Goal: Information Seeking & Learning: Find specific fact

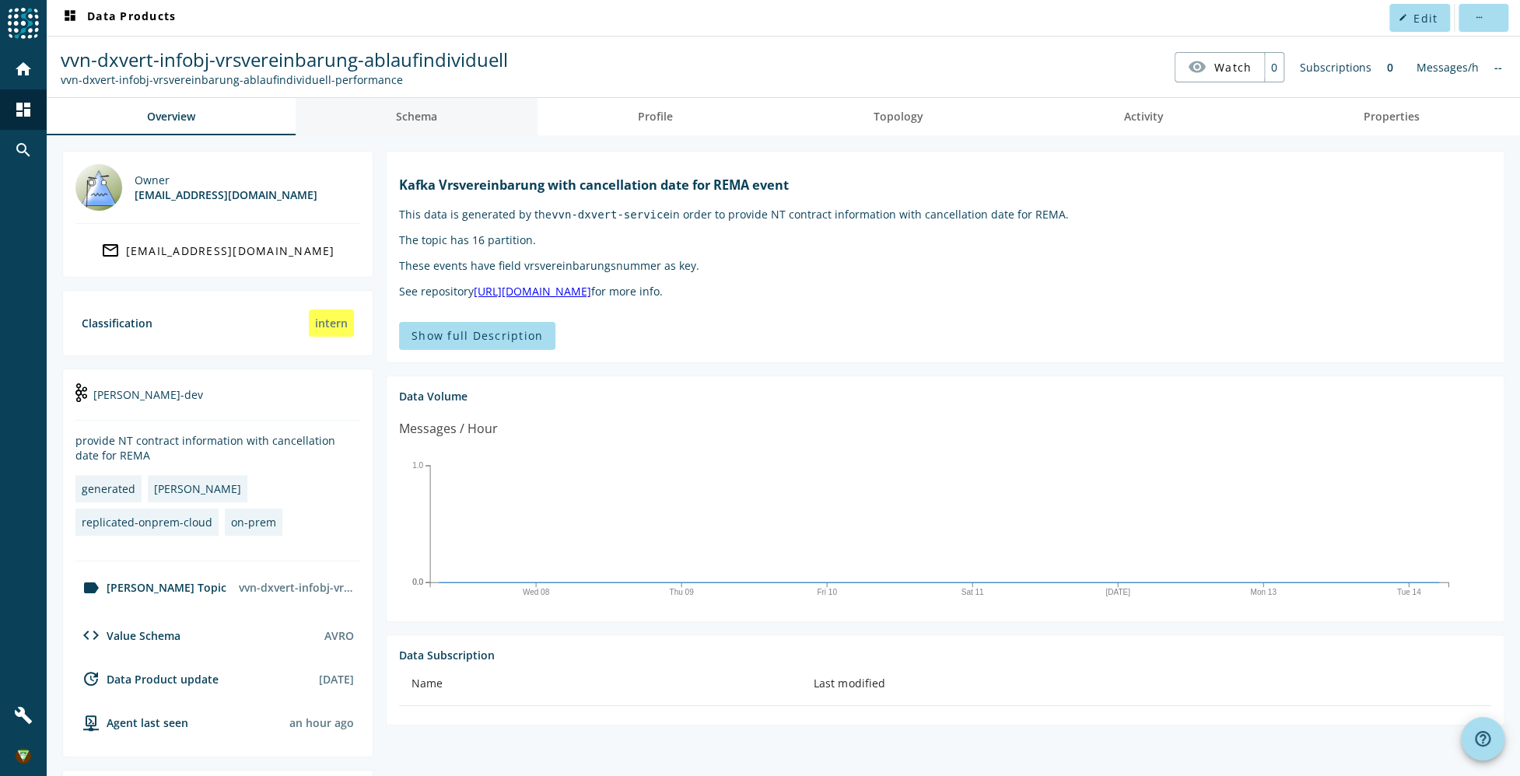
click at [444, 121] on link "Schema" at bounding box center [417, 116] width 242 height 37
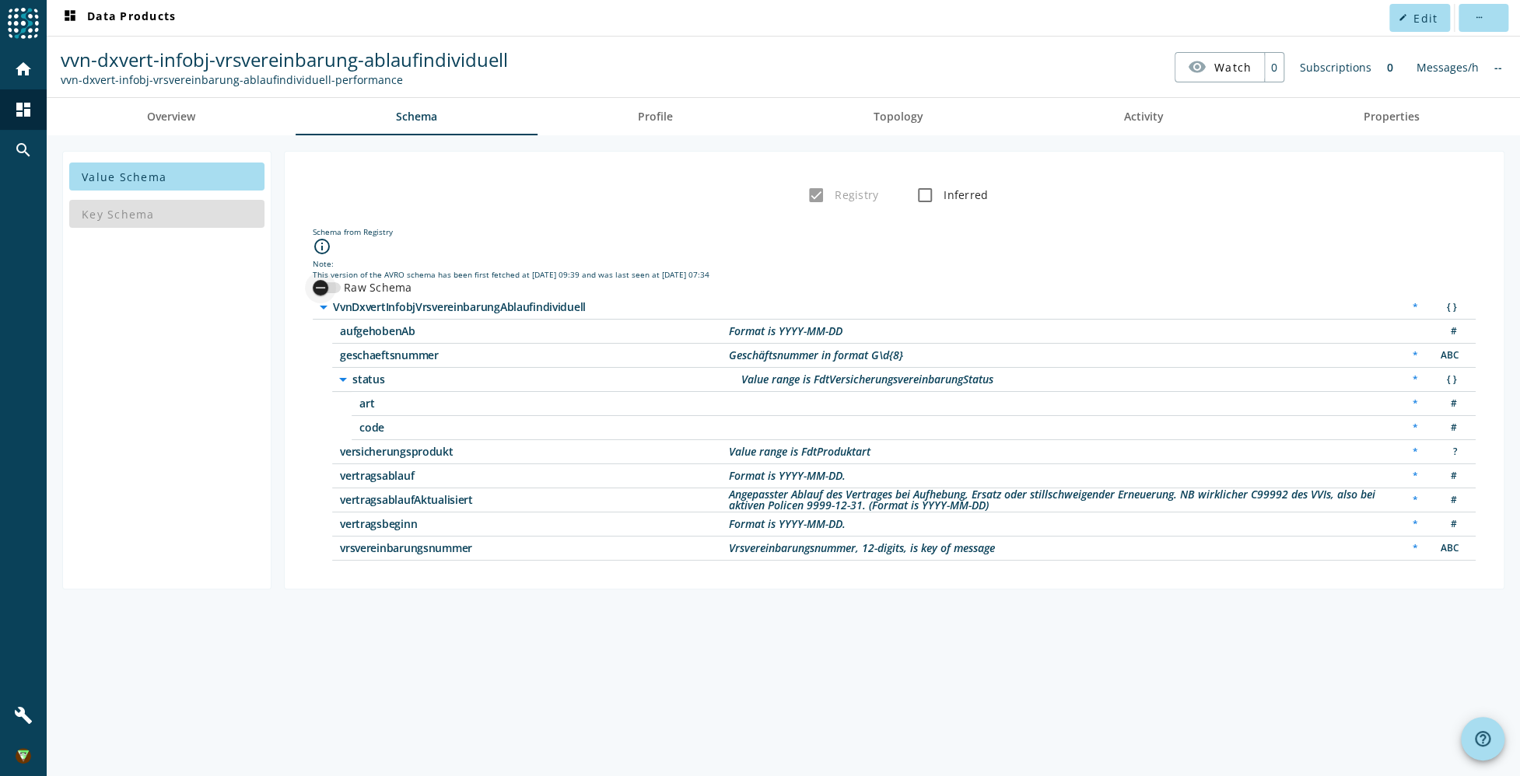
click at [338, 284] on div "button" at bounding box center [327, 287] width 28 height 11
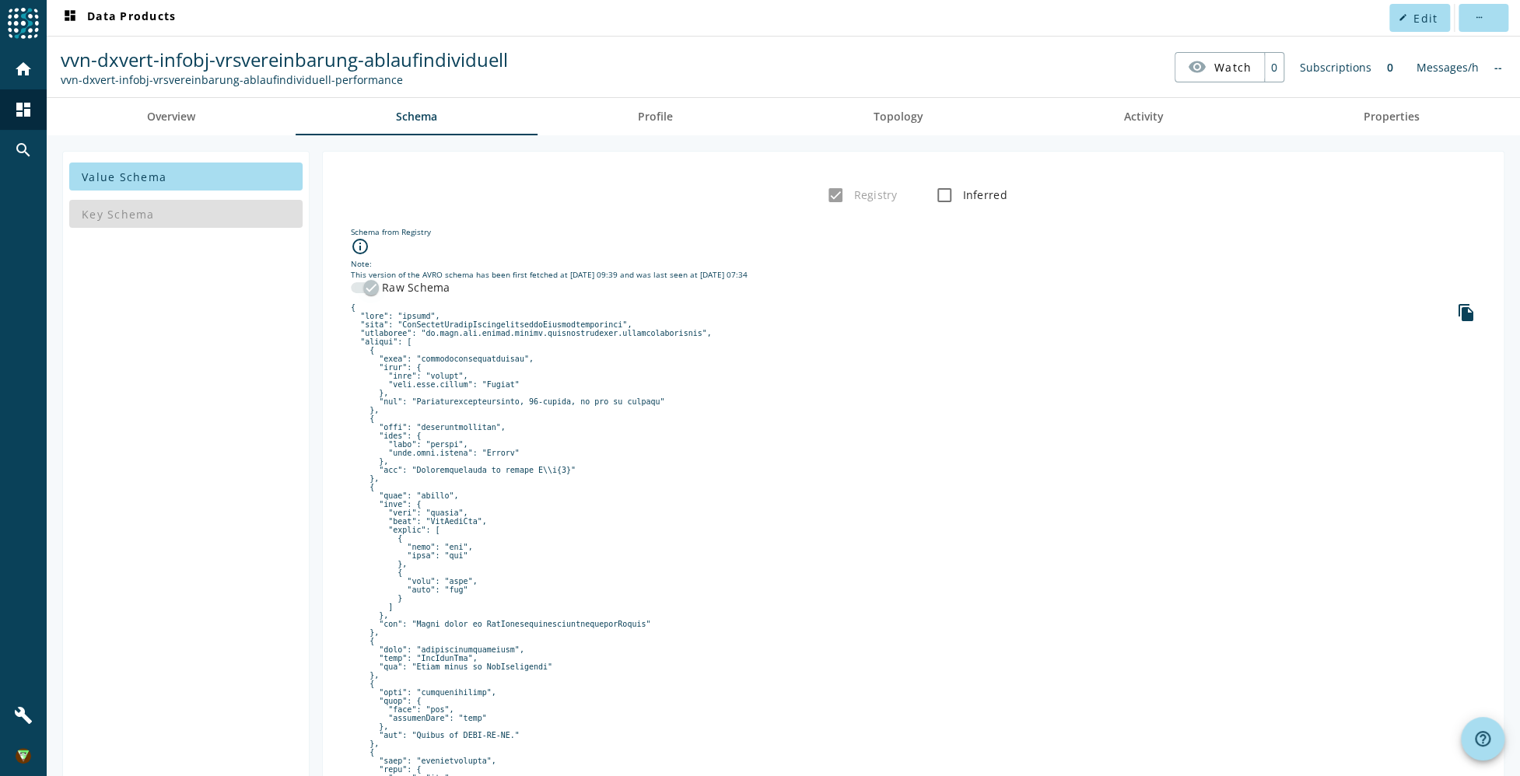
click at [359, 282] on div "button" at bounding box center [371, 287] width 31 height 31
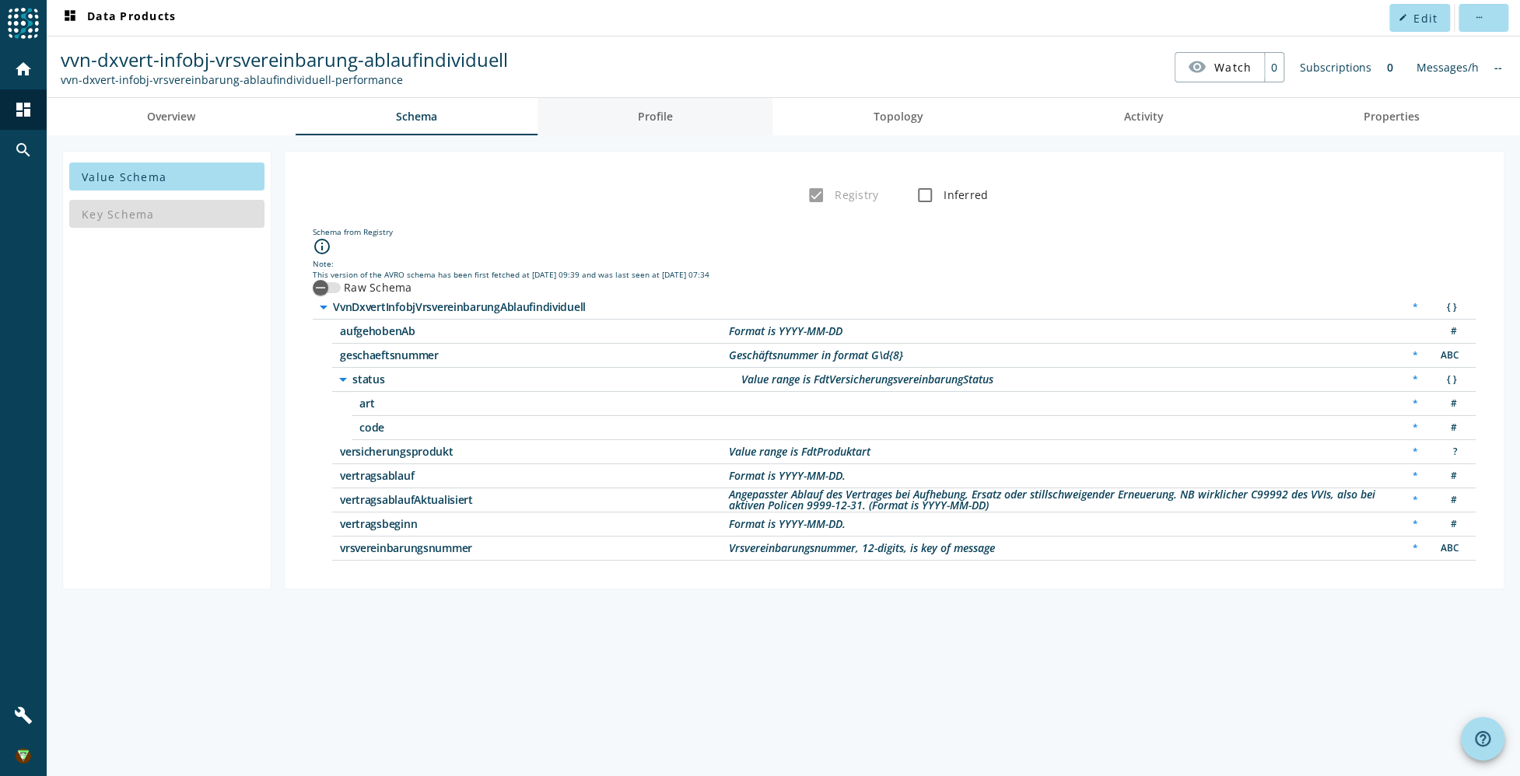
click at [654, 111] on span "Profile" at bounding box center [655, 116] width 35 height 11
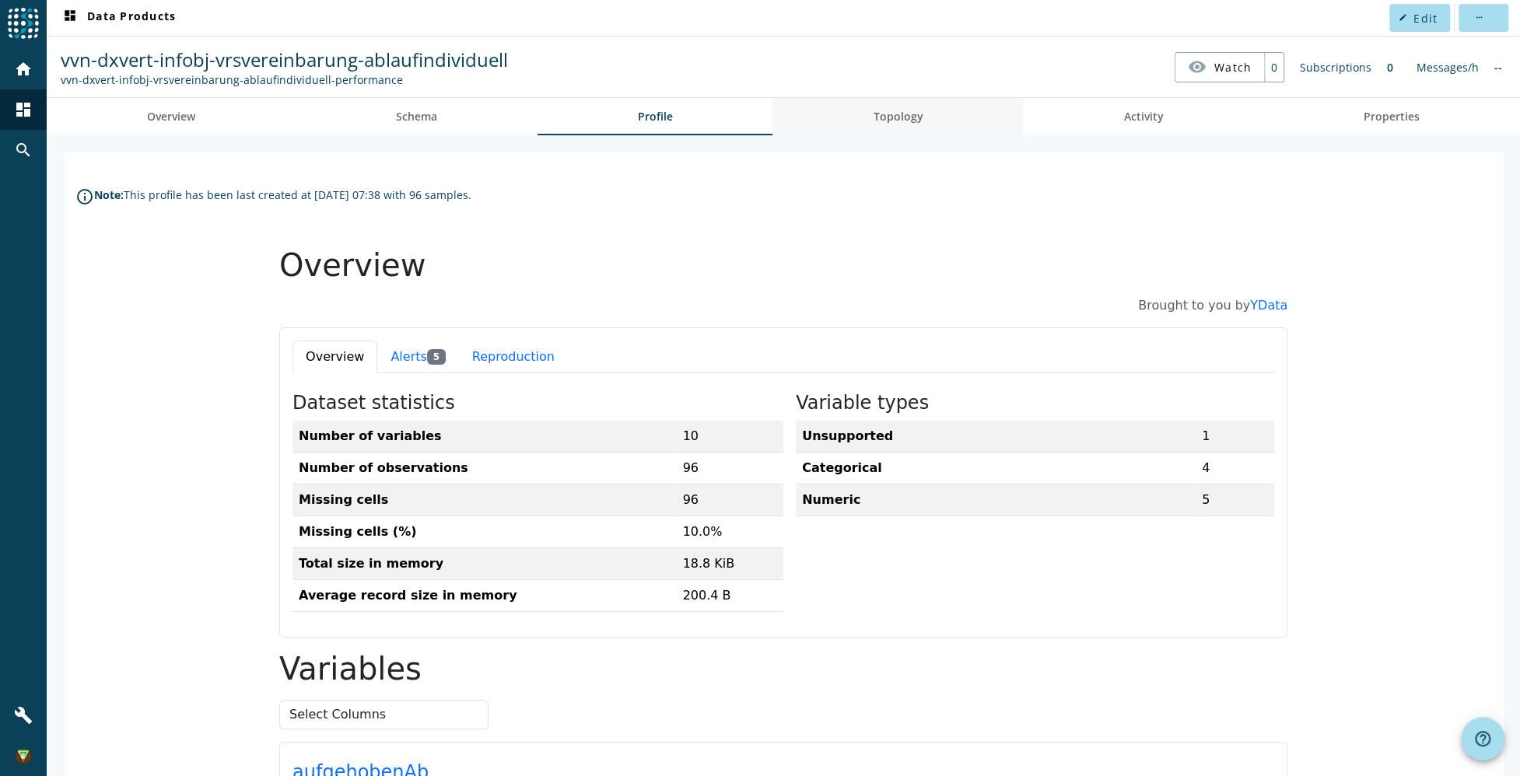
click at [882, 116] on span "Topology" at bounding box center [898, 116] width 50 height 11
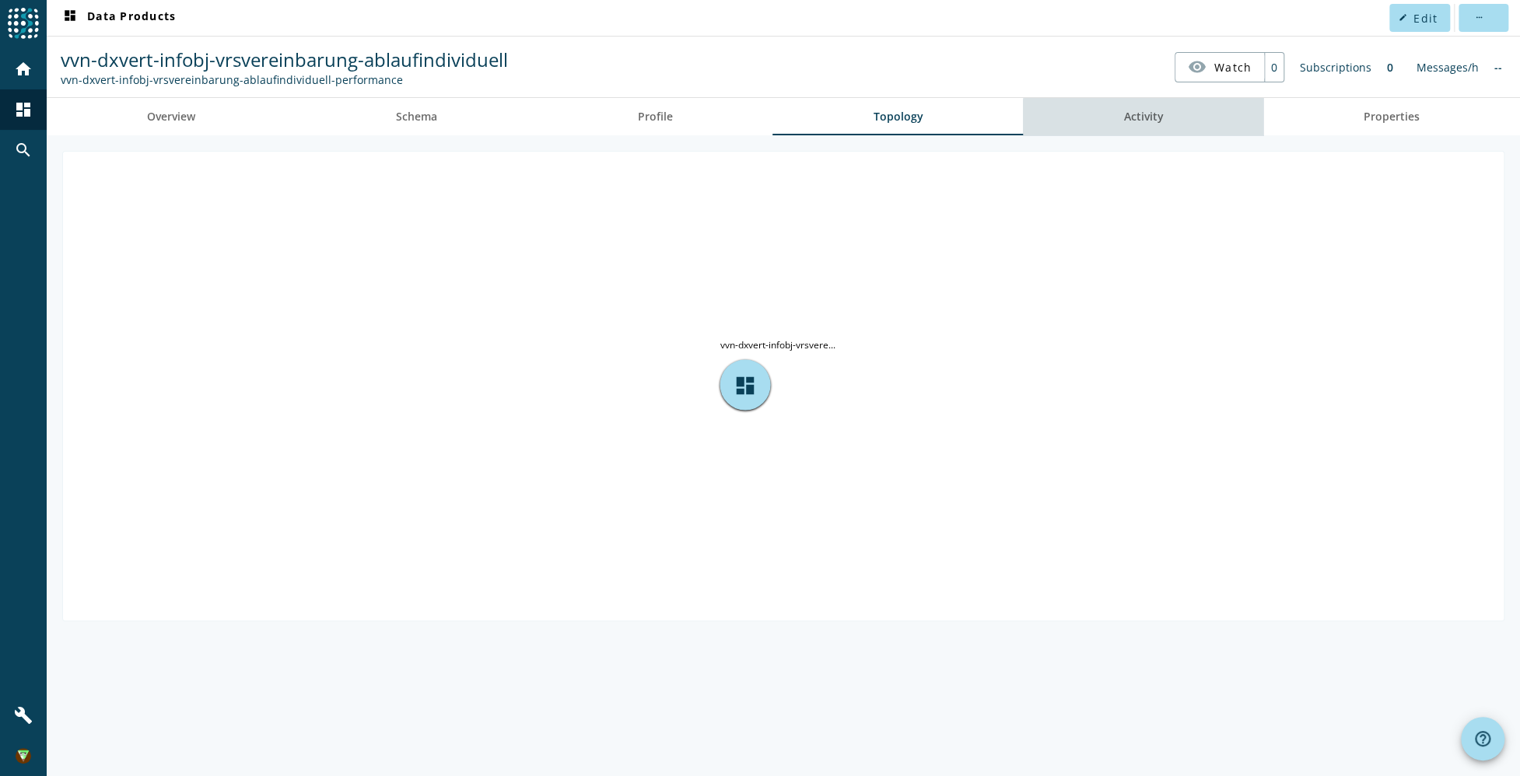
click at [1171, 126] on link "Activity" at bounding box center [1143, 116] width 240 height 37
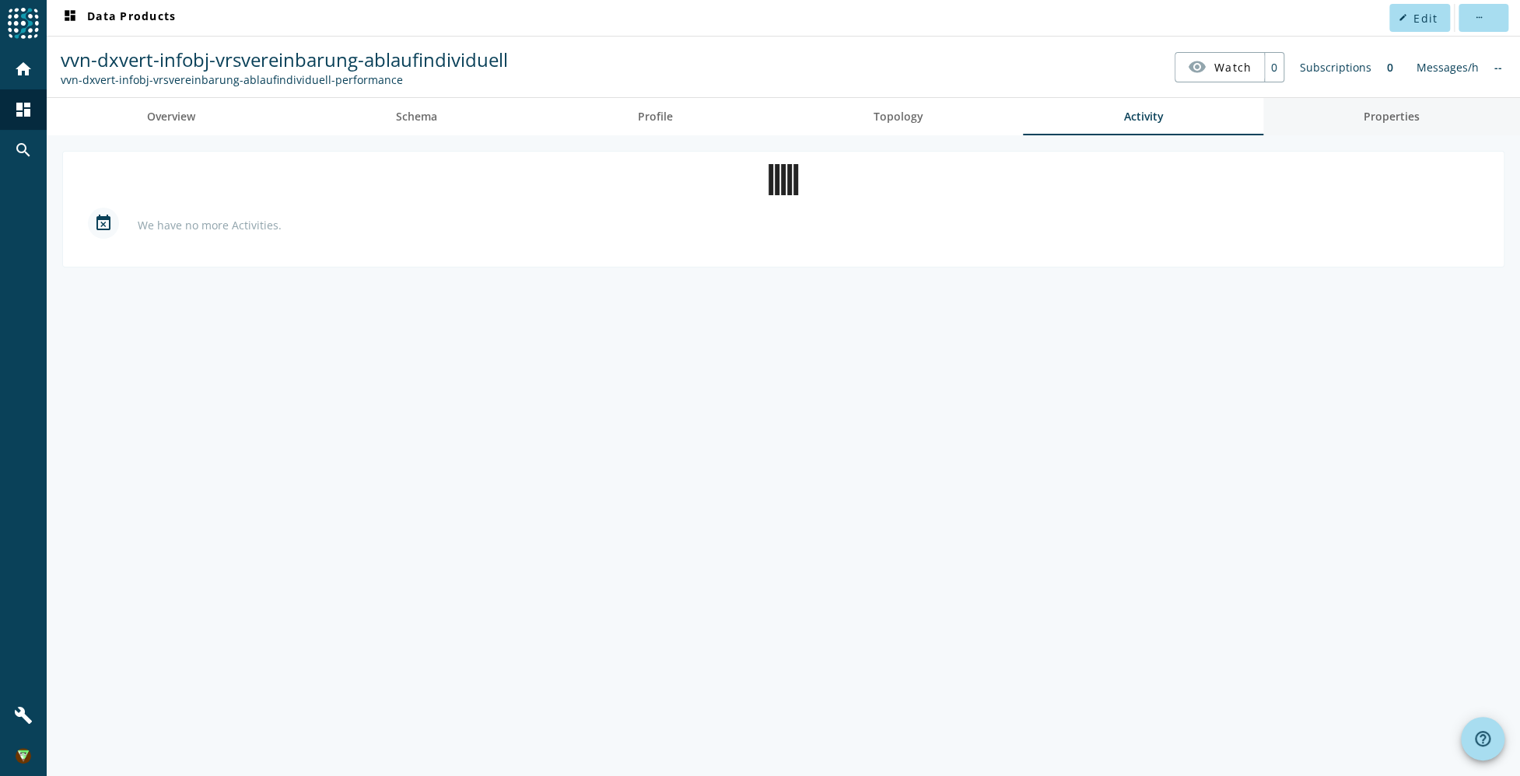
click at [1414, 120] on span "Properties" at bounding box center [1392, 116] width 56 height 11
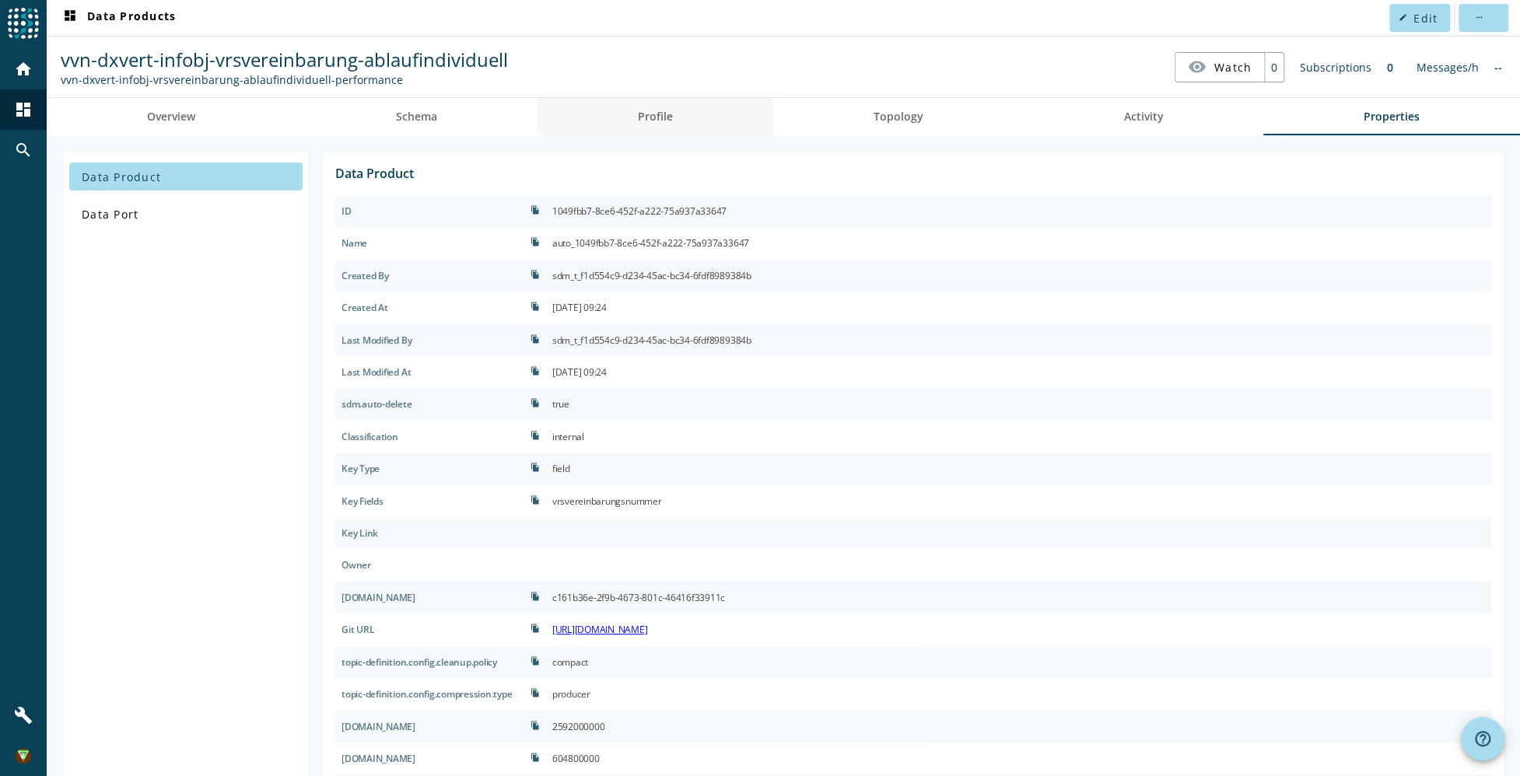
click at [664, 117] on span "Profile" at bounding box center [655, 116] width 35 height 11
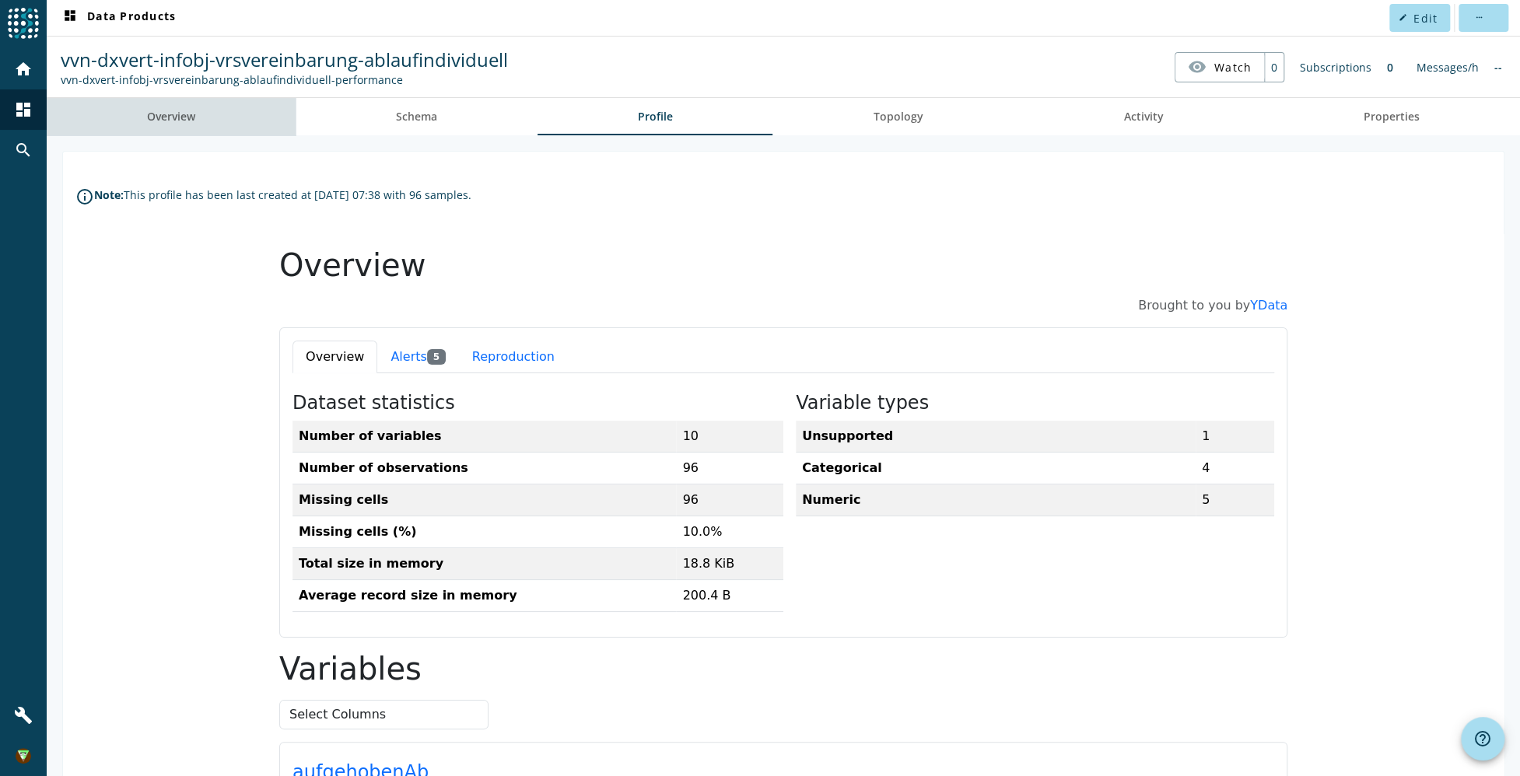
click at [200, 116] on link "Overview" at bounding box center [171, 116] width 249 height 37
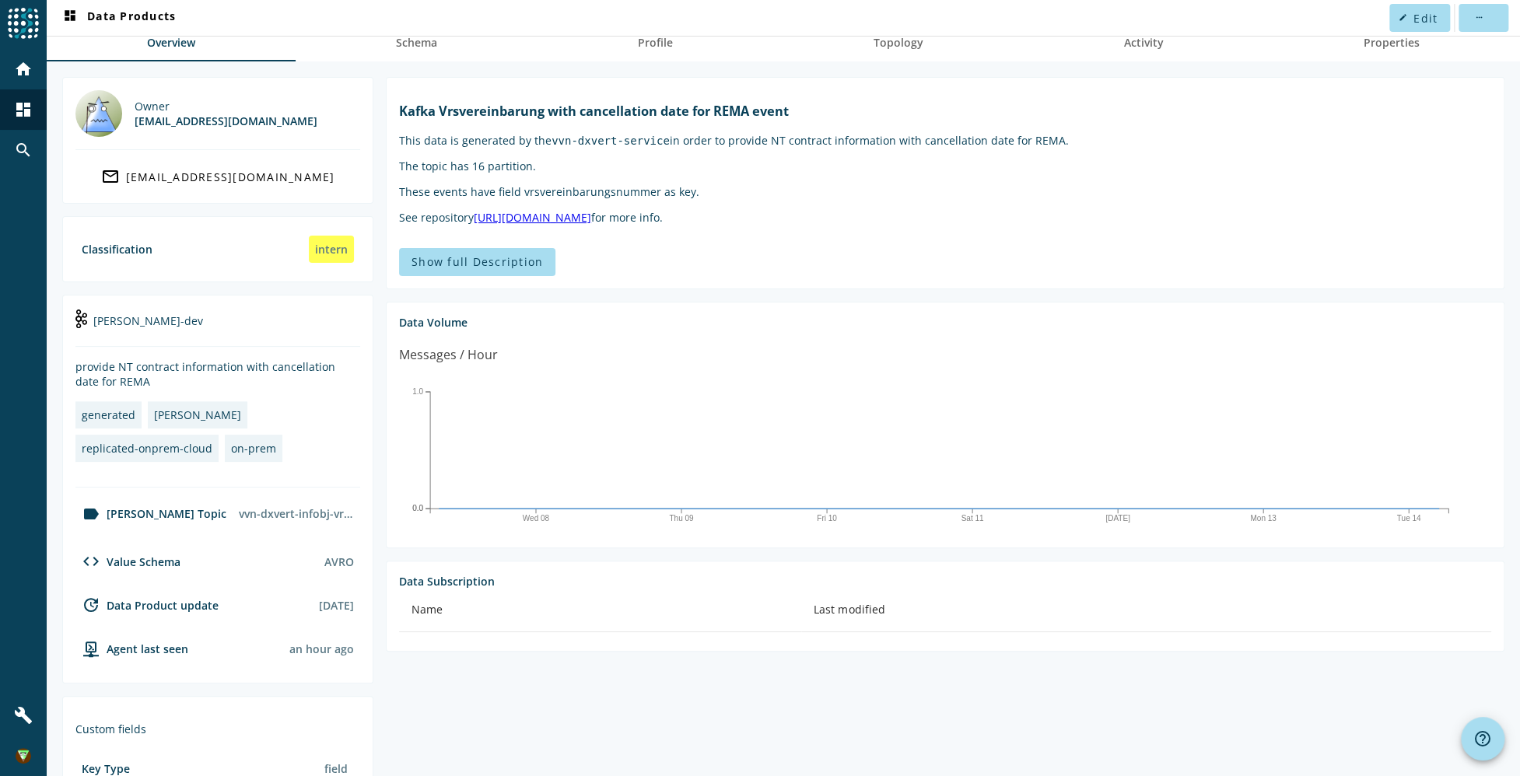
scroll to position [310, 0]
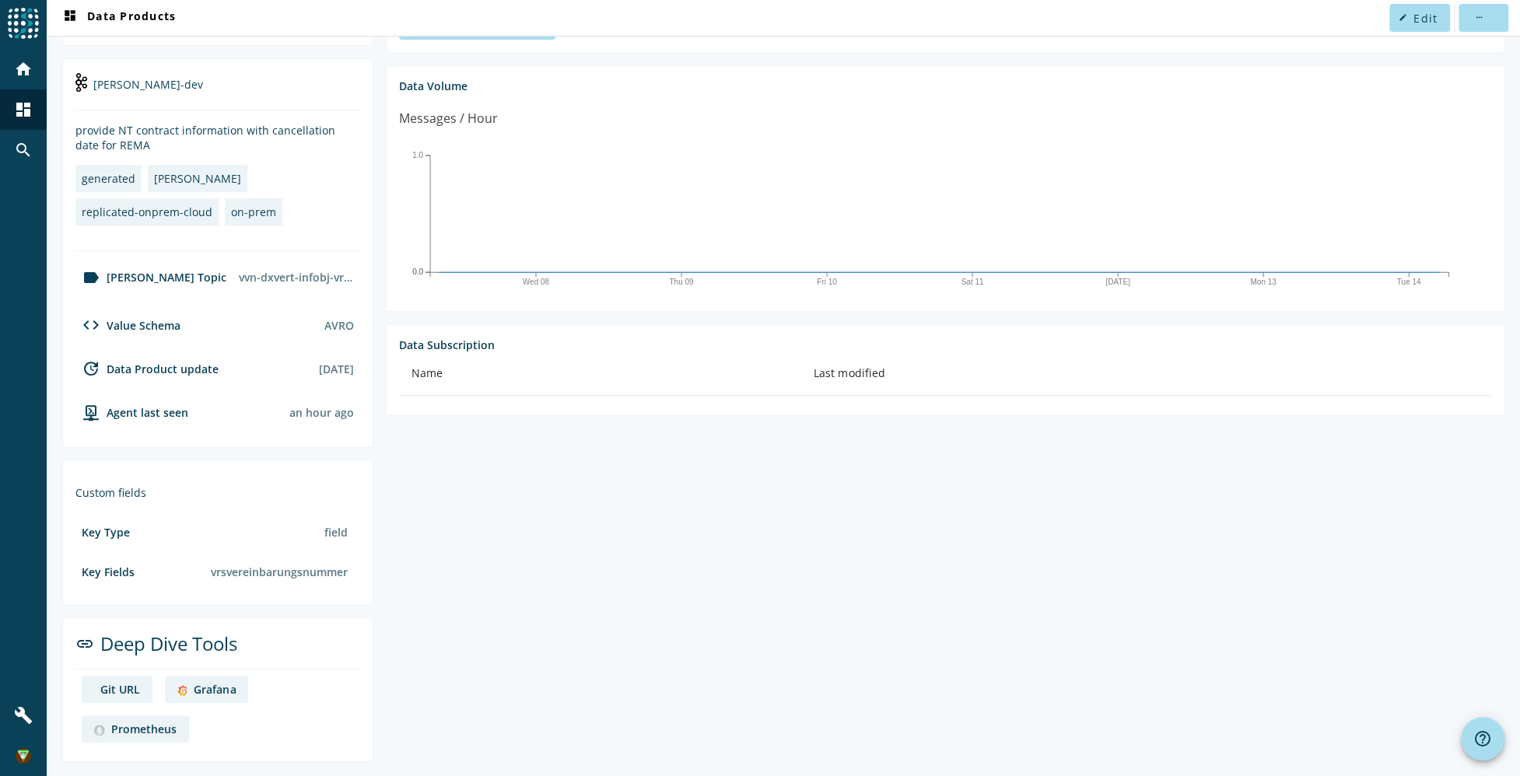
click at [210, 692] on div "Grafana" at bounding box center [215, 689] width 42 height 15
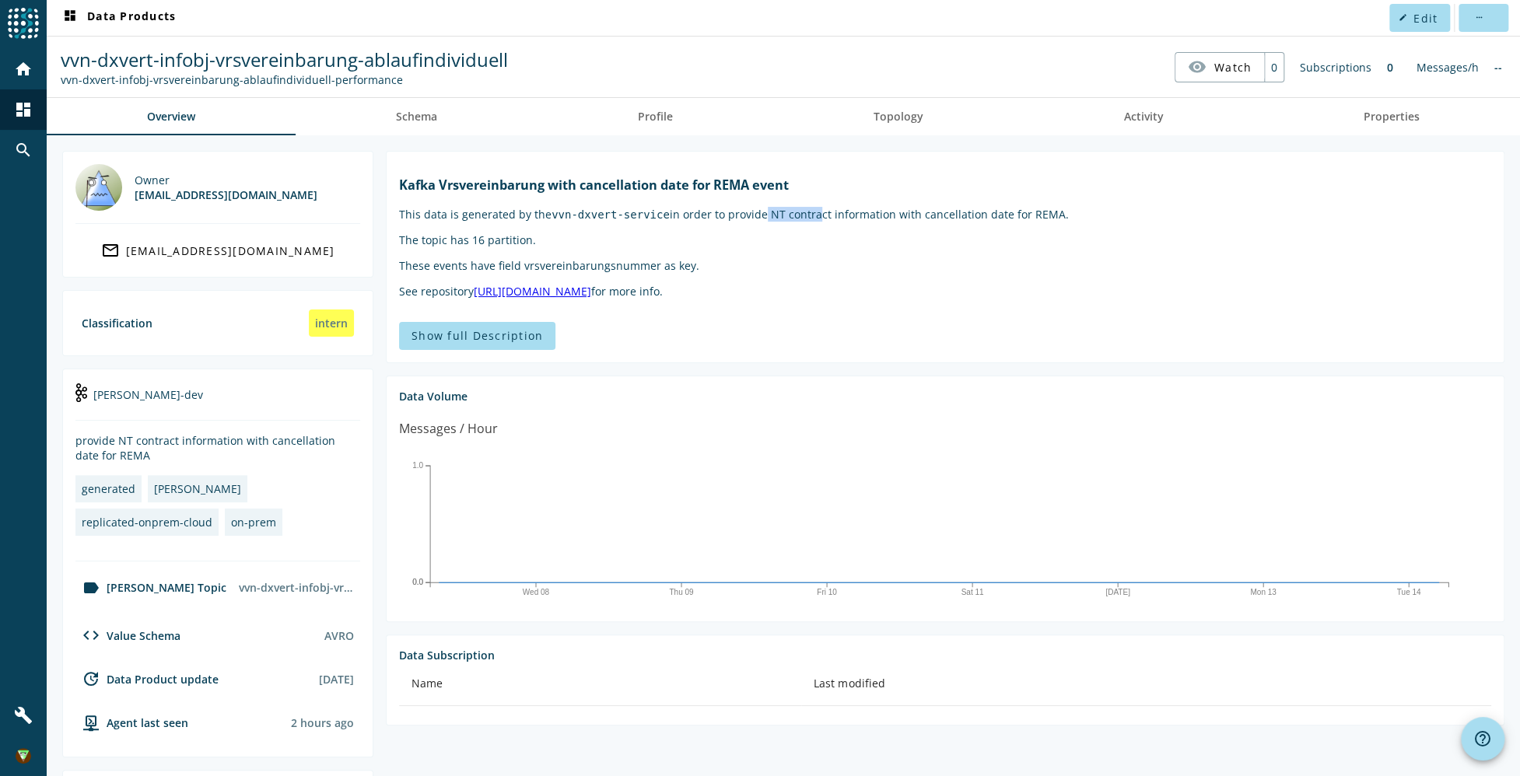
drag, startPoint x: 759, startPoint y: 238, endPoint x: 856, endPoint y: 239, distance: 96.5
click at [856, 239] on markdown "[PERSON_NAME] Vrsvereinbarung with cancellation date for REMA event This data i…" at bounding box center [945, 237] width 1092 height 121
drag, startPoint x: 856, startPoint y: 239, endPoint x: 1020, endPoint y: 323, distance: 184.4
click at [1038, 299] on p "See repository [URL][DOMAIN_NAME] for more info." at bounding box center [945, 291] width 1092 height 15
click at [412, 119] on span "Schema" at bounding box center [416, 116] width 41 height 11
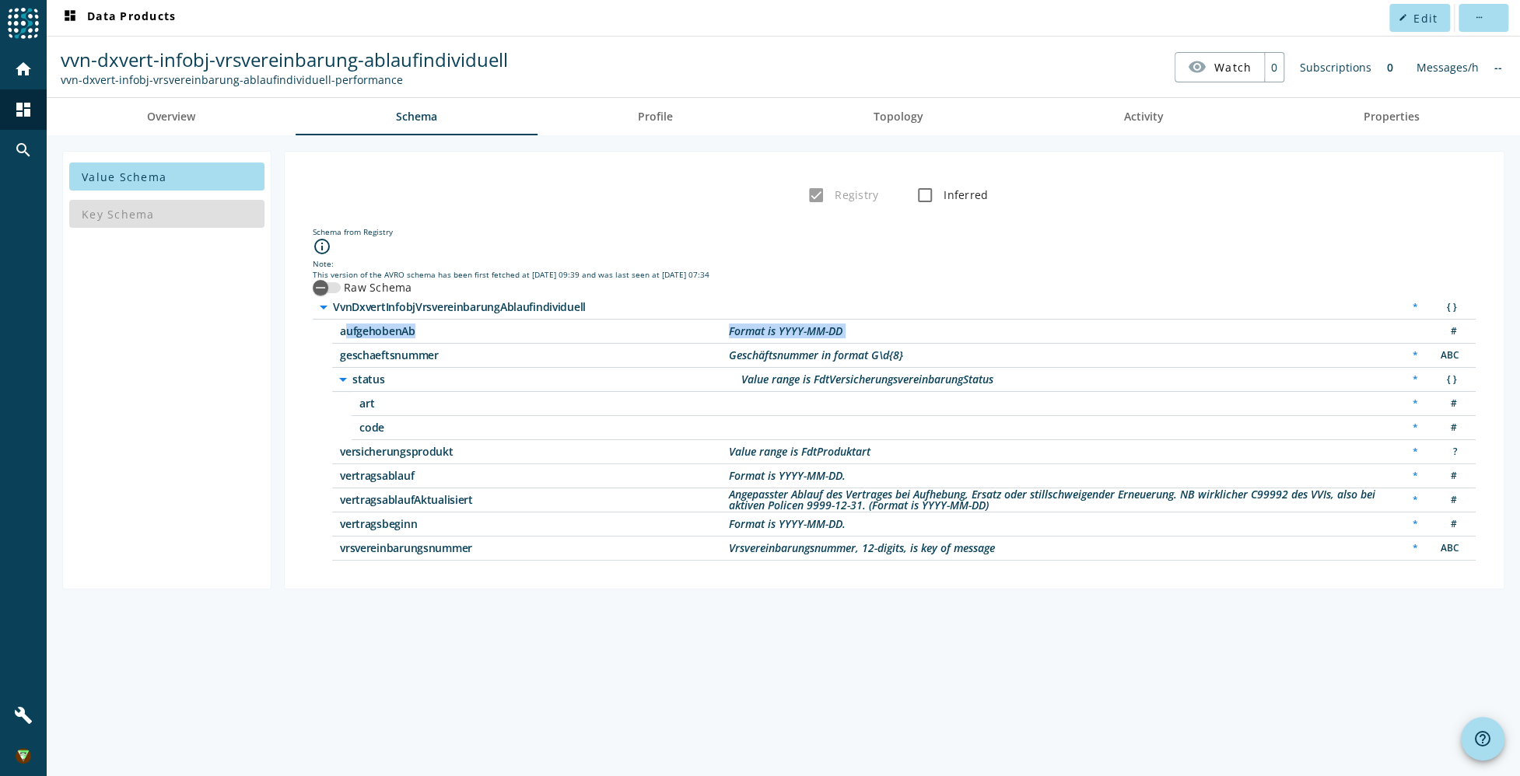
drag, startPoint x: 335, startPoint y: 332, endPoint x: 1214, endPoint y: 327, distance: 878.4
click at [1214, 327] on div "aufgehobenAb Format is YYYY-MM-DD #" at bounding box center [904, 332] width 1144 height 24
drag, startPoint x: 1214, startPoint y: 327, endPoint x: 1389, endPoint y: 330, distance: 175.1
click at [1383, 328] on div "aufgehobenAb Format is YYYY-MM-DD #" at bounding box center [904, 332] width 1144 height 24
click at [1448, 334] on div "#" at bounding box center [1448, 332] width 31 height 16
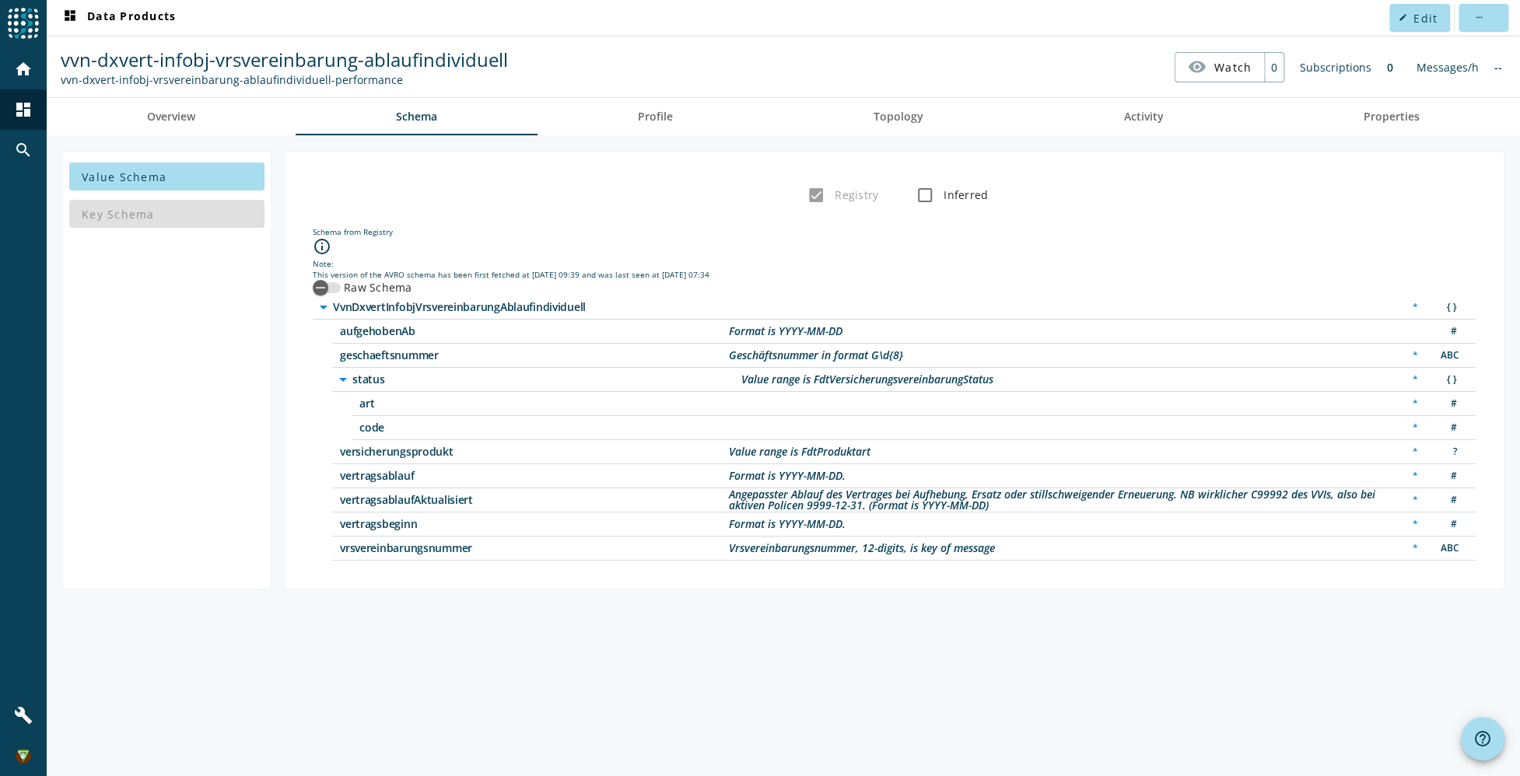
click at [1434, 331] on div "#" at bounding box center [1448, 332] width 31 height 16
click at [692, 131] on link "Profile" at bounding box center [656, 116] width 236 height 37
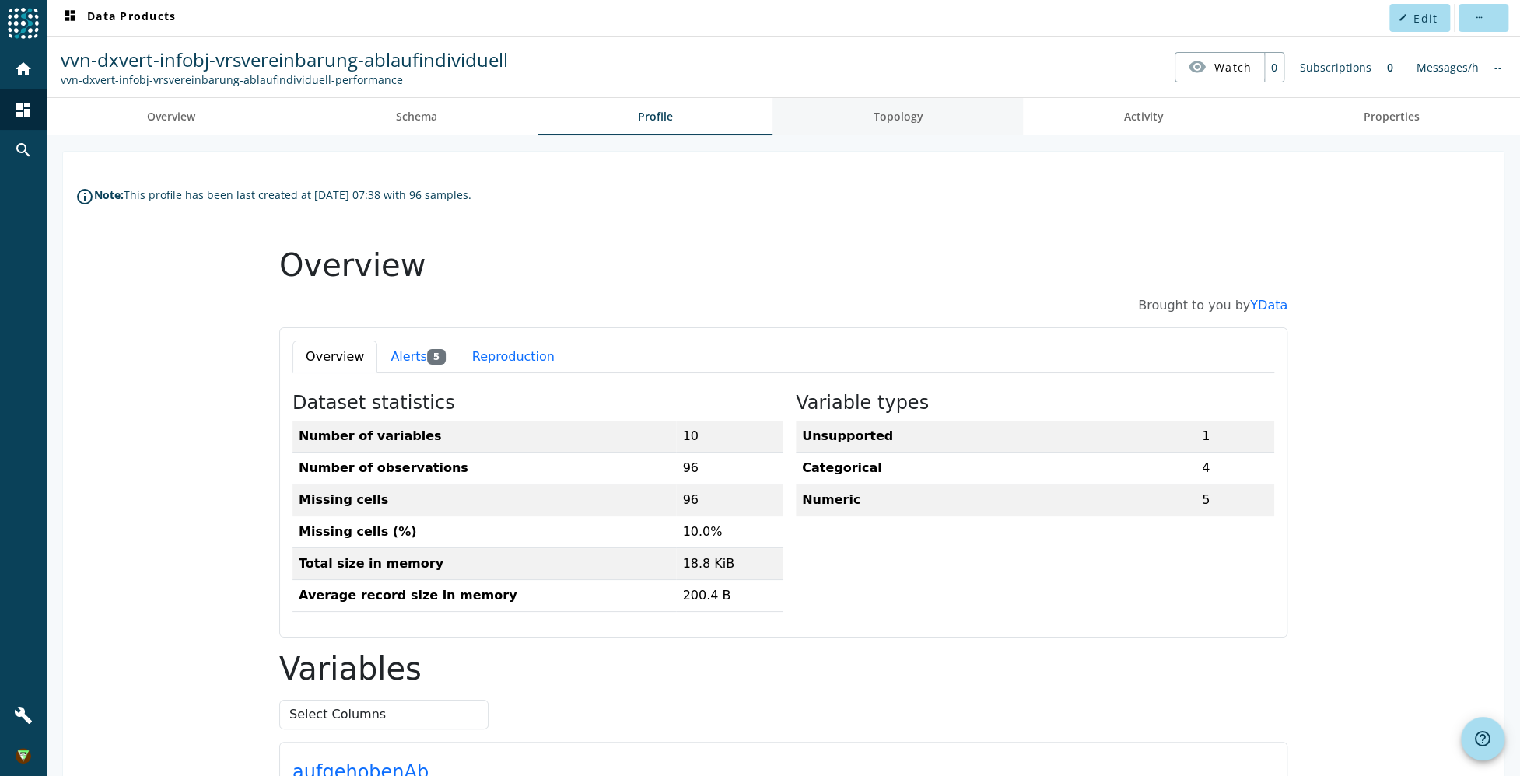
click at [915, 125] on span "Topology" at bounding box center [898, 116] width 50 height 37
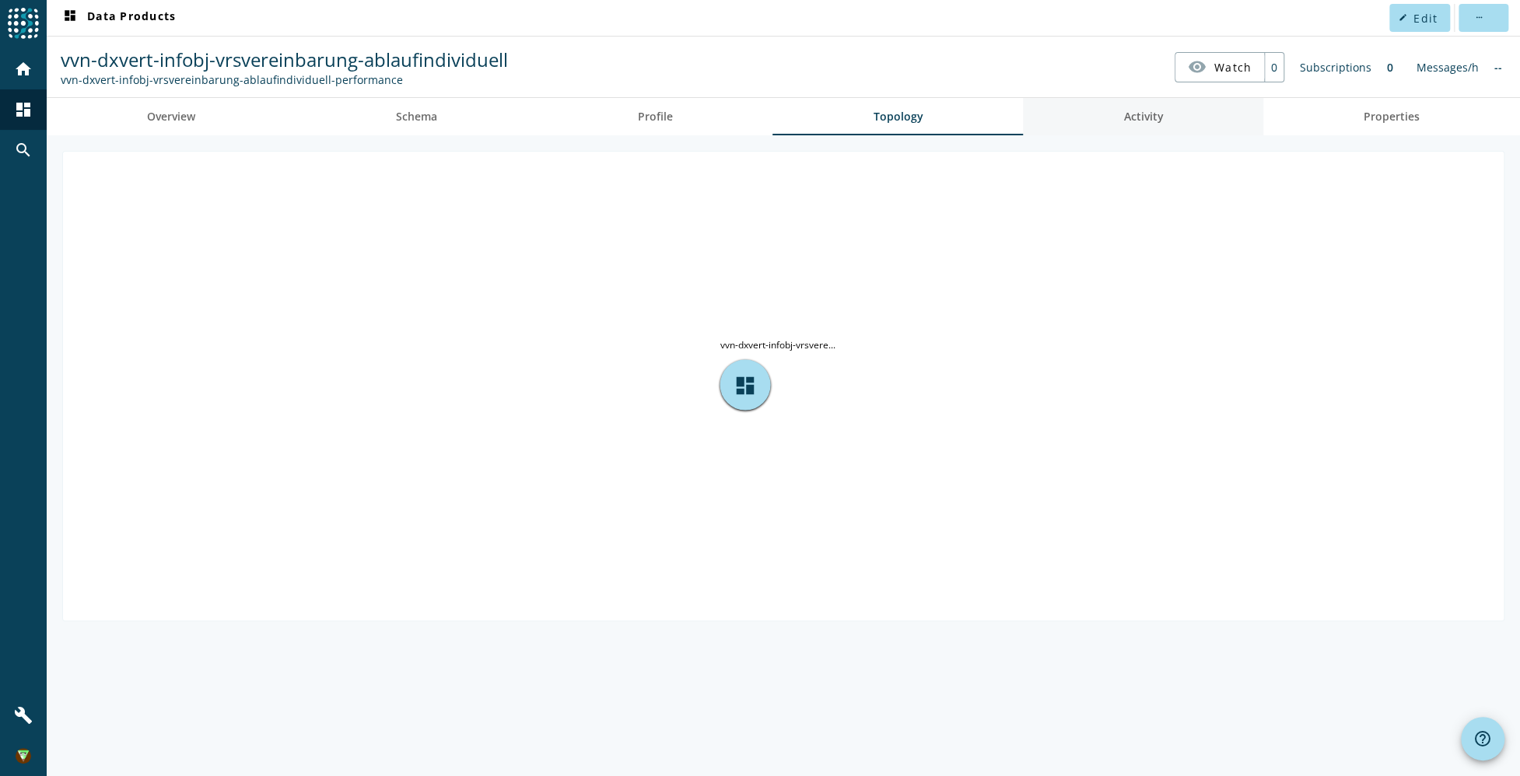
click at [1050, 121] on link "Activity" at bounding box center [1143, 116] width 240 height 37
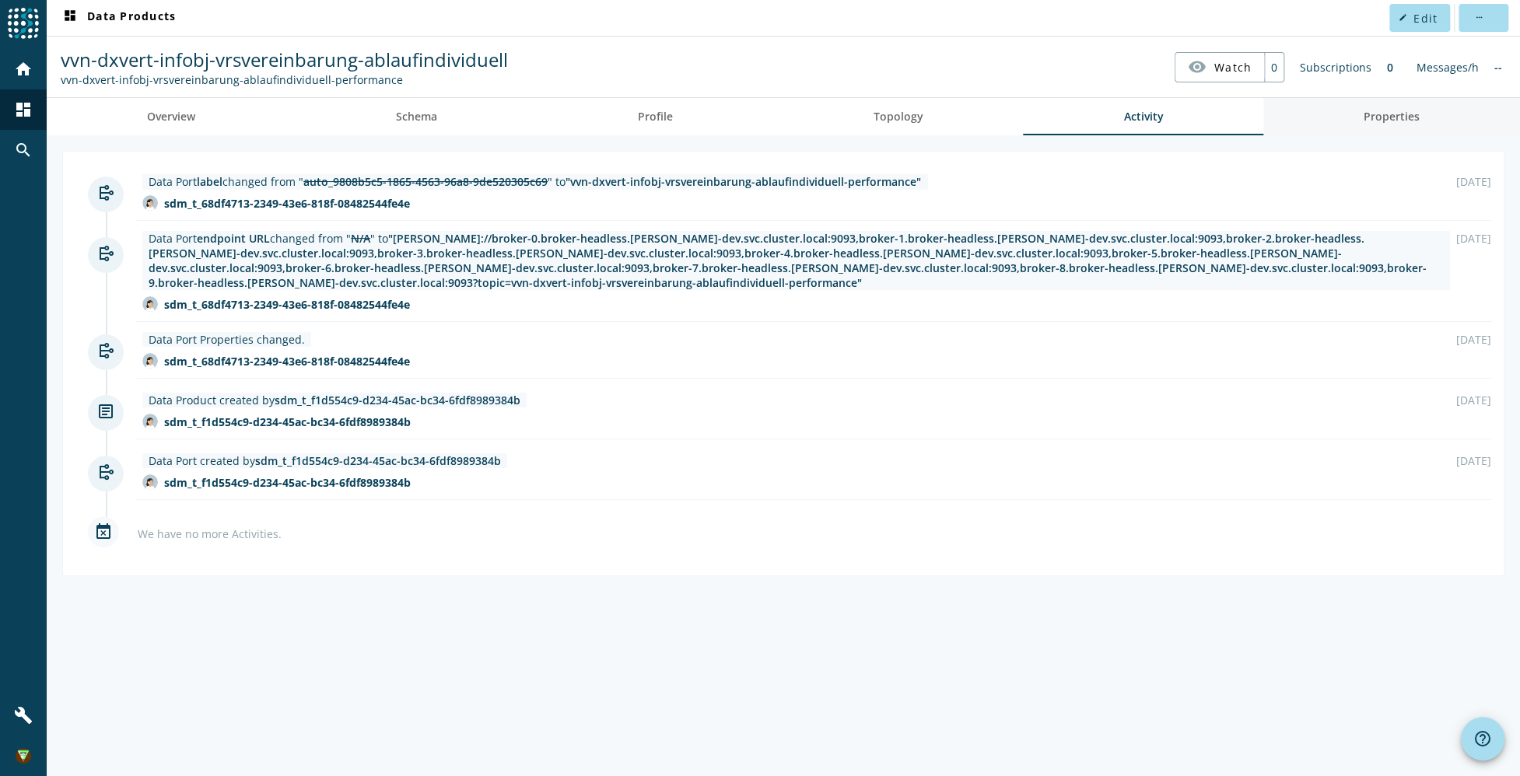
click at [1417, 103] on span "Properties" at bounding box center [1392, 116] width 56 height 37
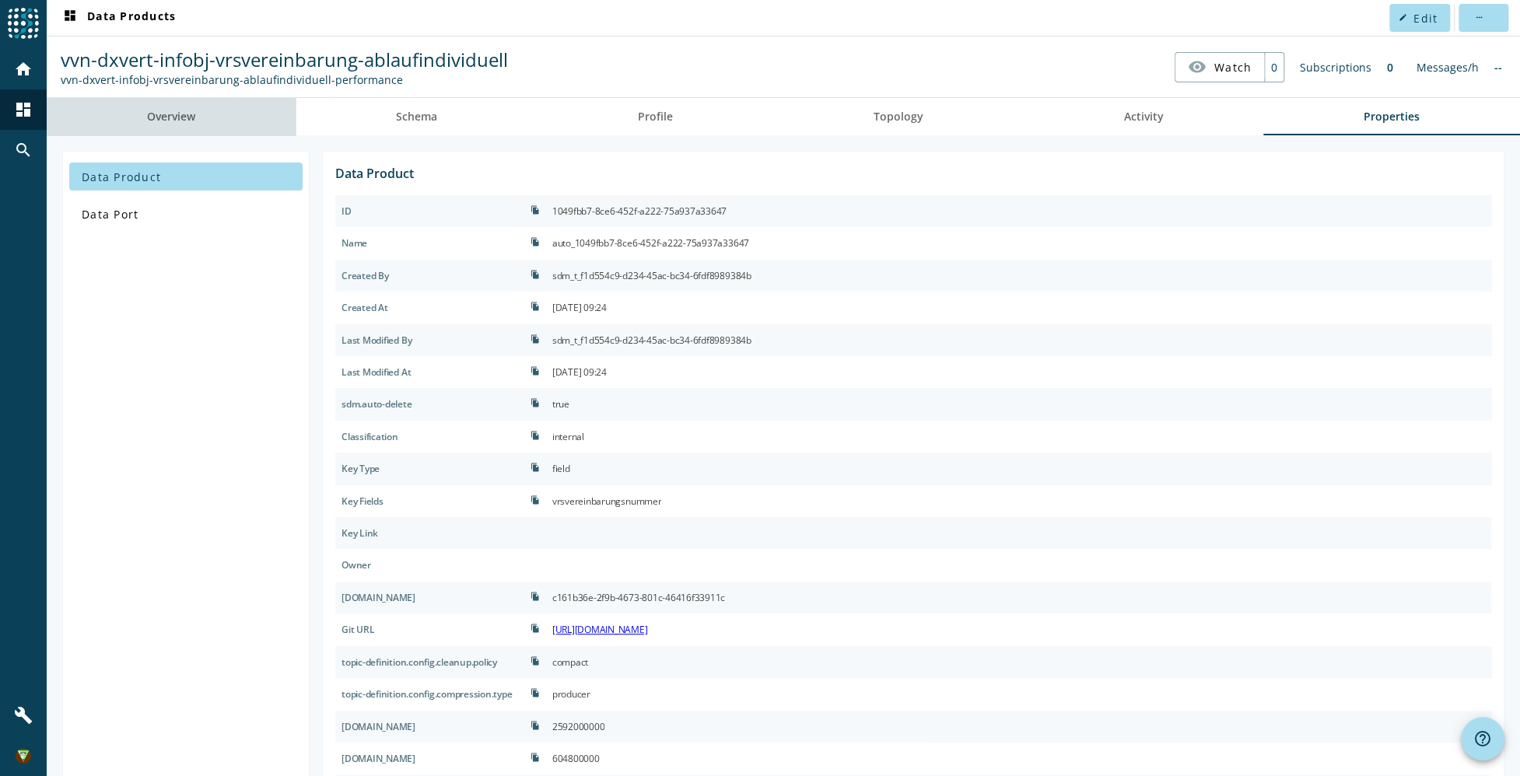
click at [181, 116] on span "Overview" at bounding box center [171, 116] width 48 height 11
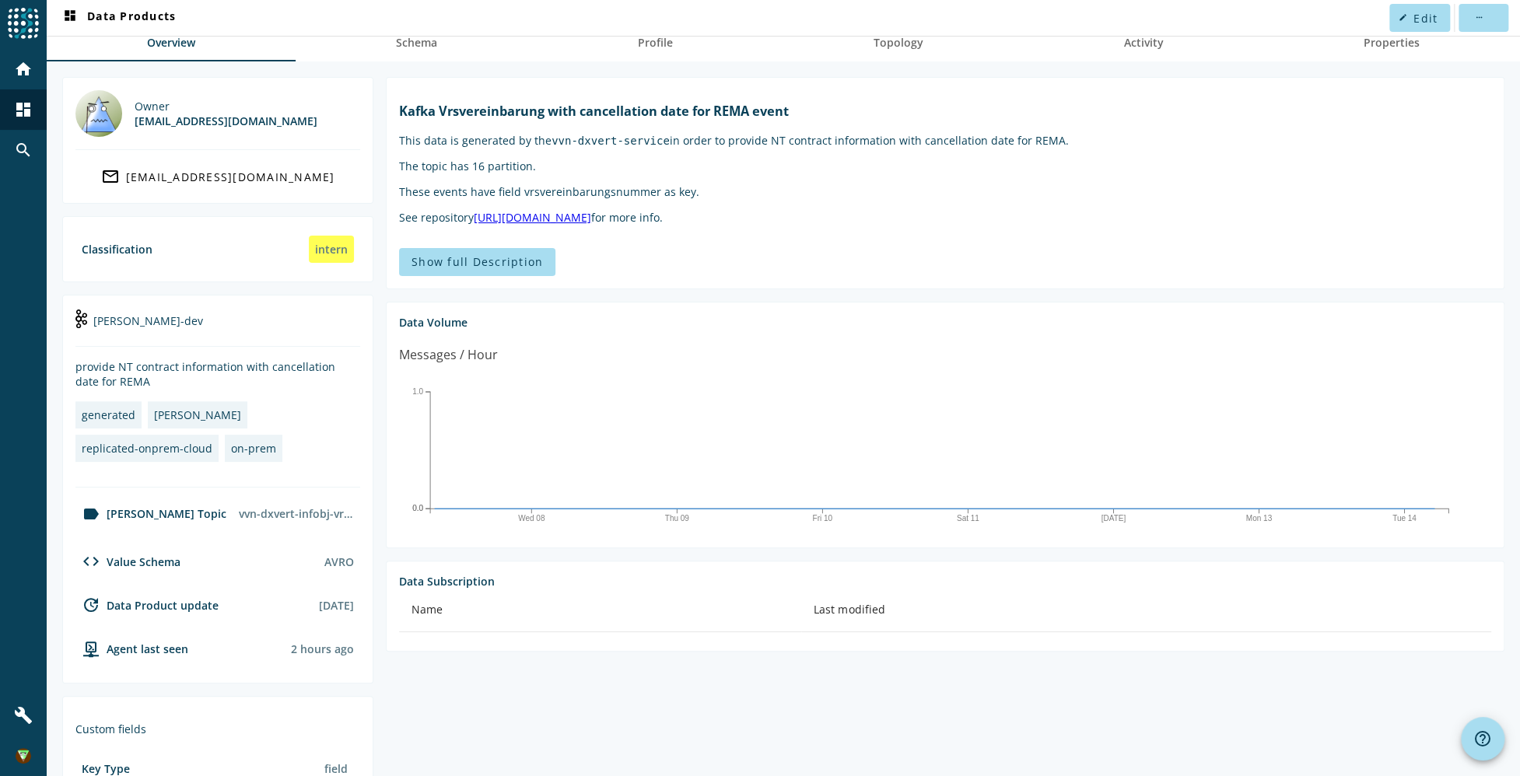
scroll to position [310, 0]
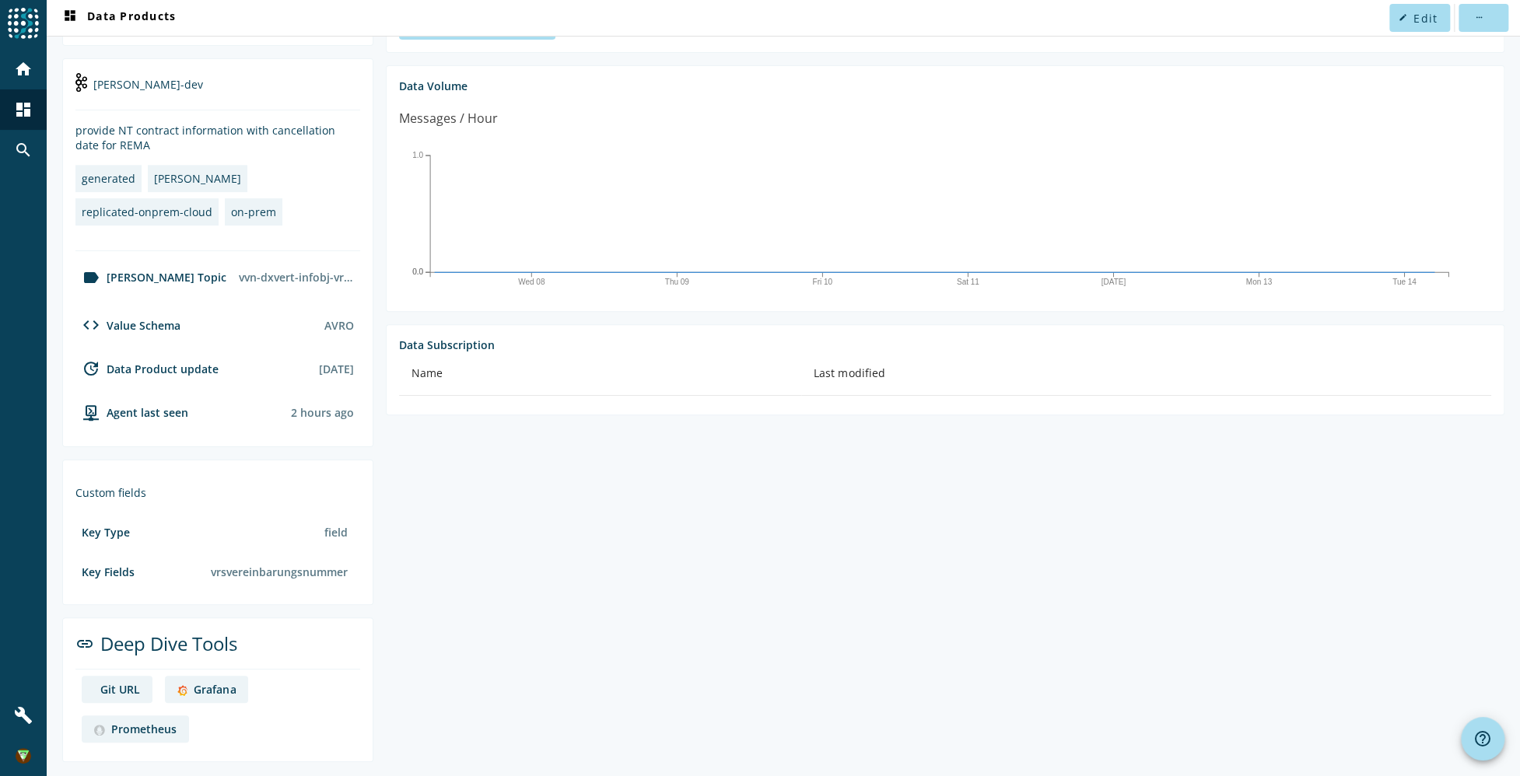
click at [208, 691] on div "Grafana" at bounding box center [215, 689] width 42 height 15
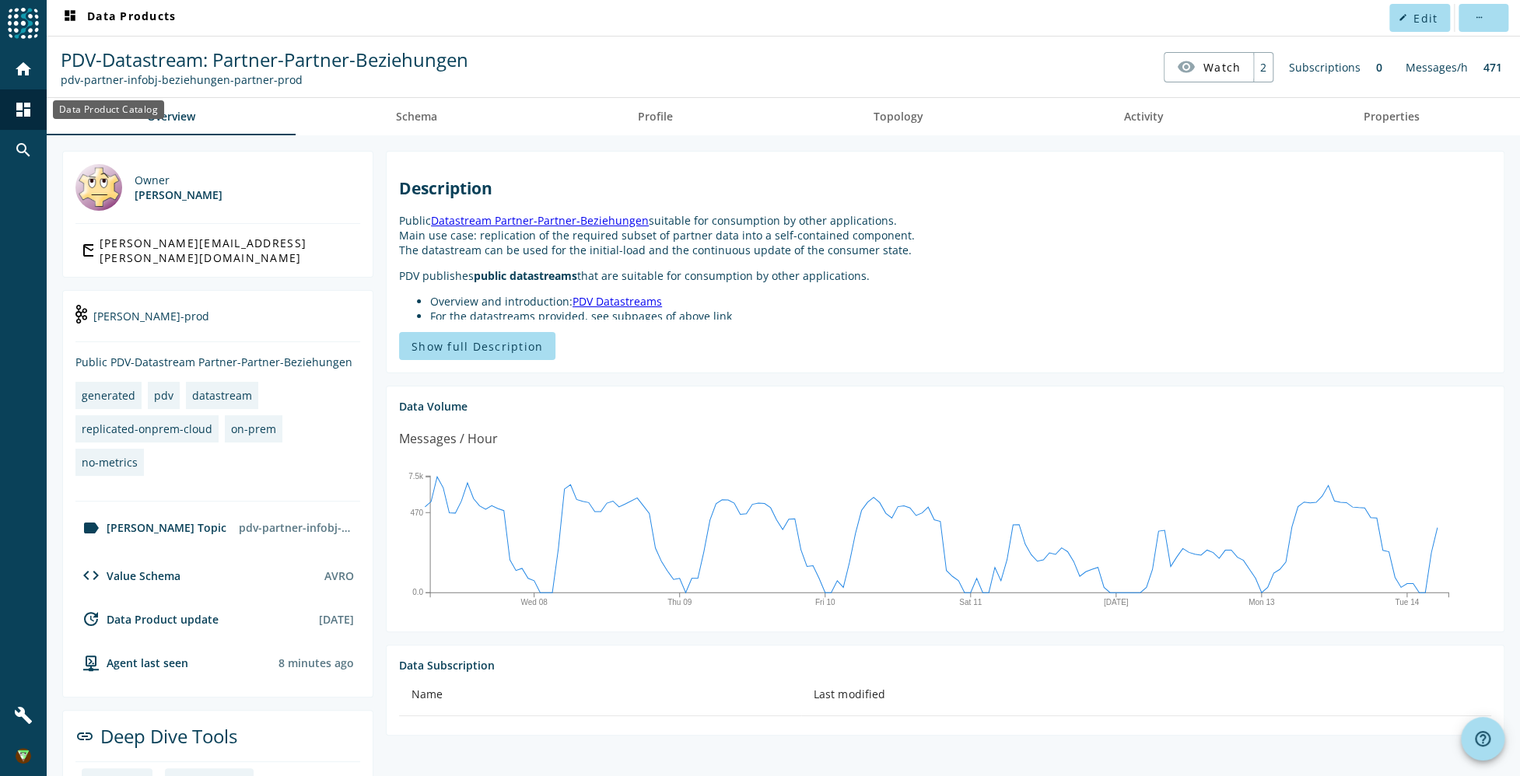
click at [28, 110] on mat-icon "dashboard" at bounding box center [23, 109] width 19 height 19
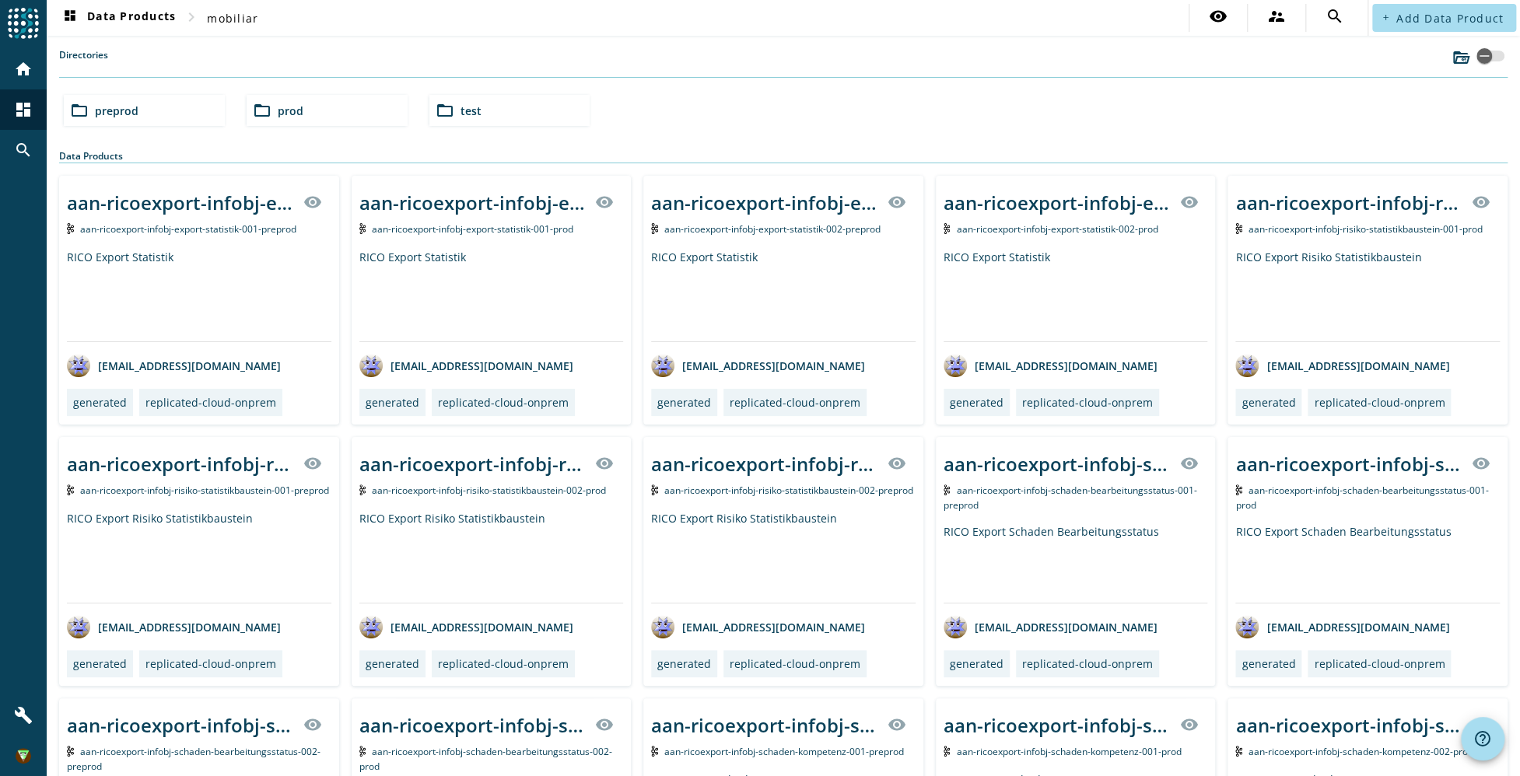
click at [159, 117] on div "folder_open preprod" at bounding box center [144, 110] width 161 height 31
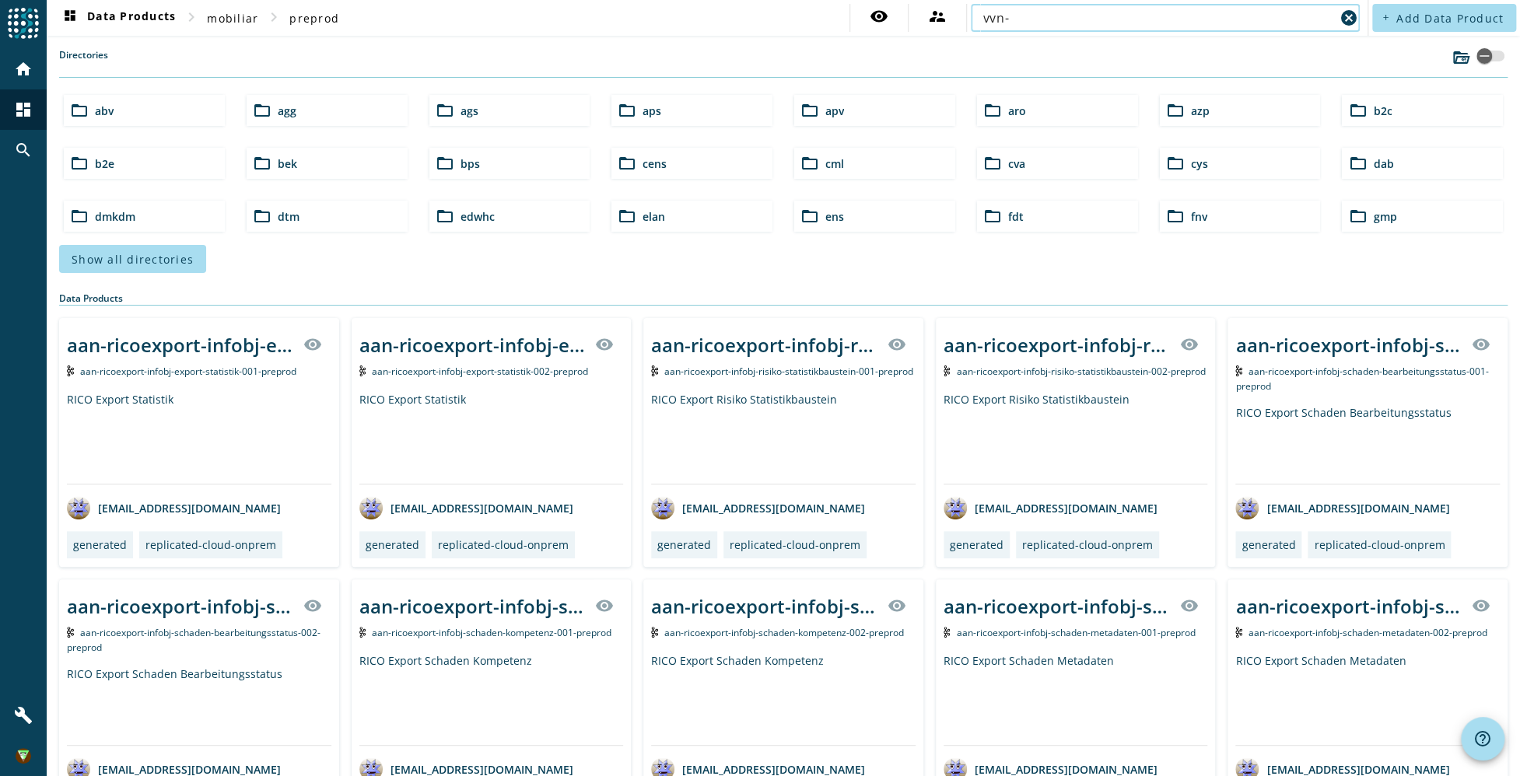
click at [1139, 19] on input "vvn-" at bounding box center [1159, 18] width 352 height 19
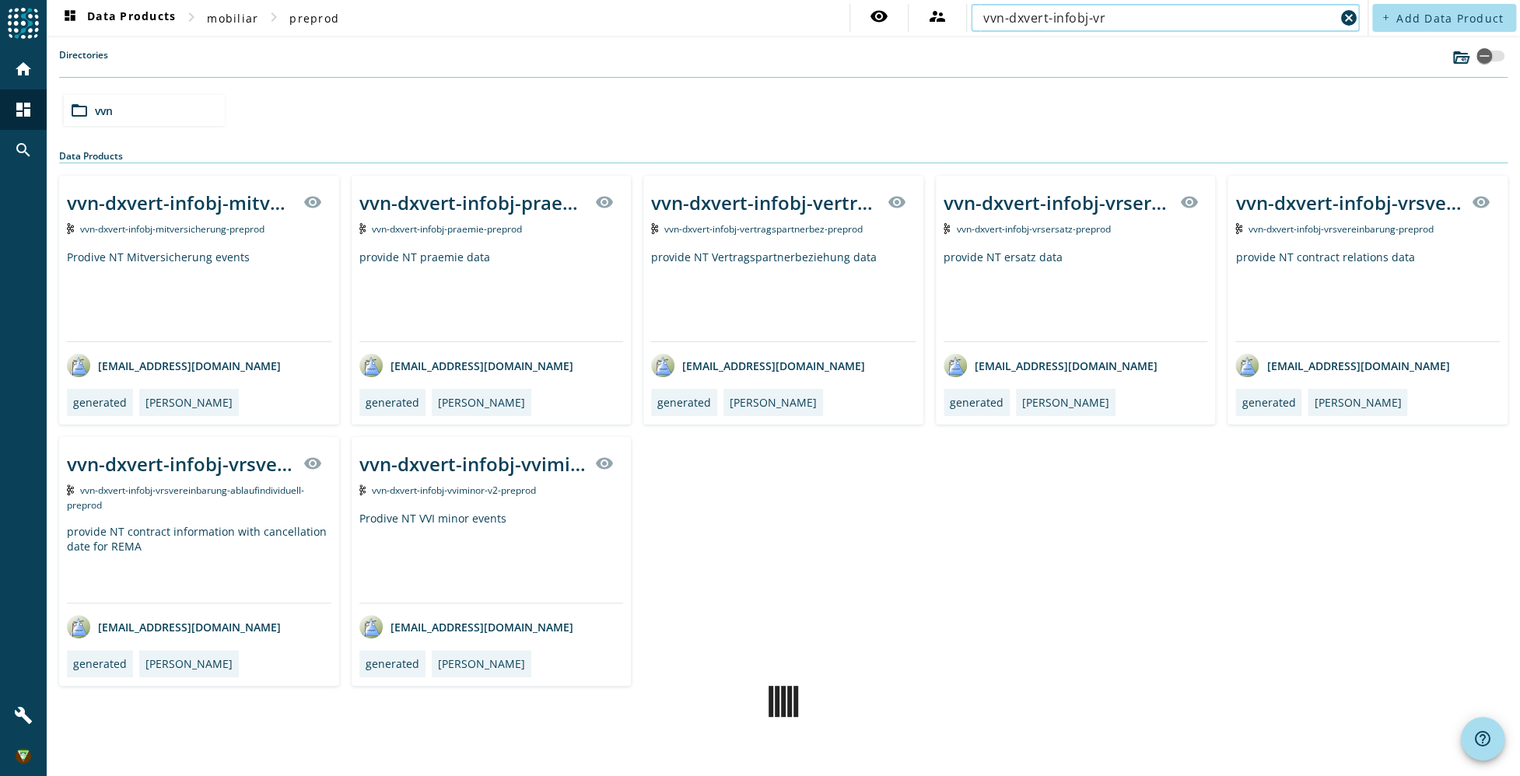
type input "vvn-dxvert-infobj-vrs"
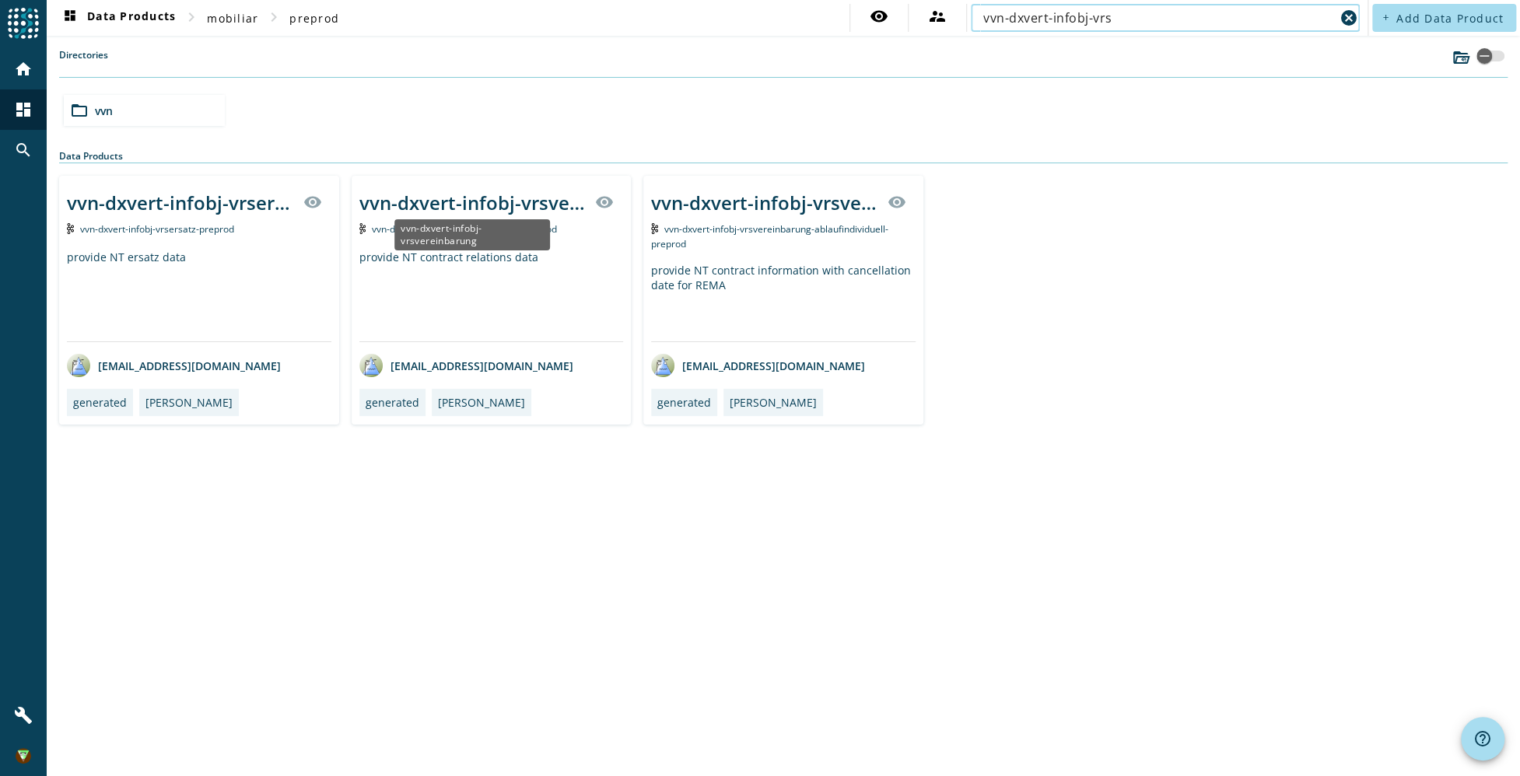
click at [525, 195] on div "vvn-dxvert-infobj-vrsvereinbarung" at bounding box center [472, 203] width 227 height 26
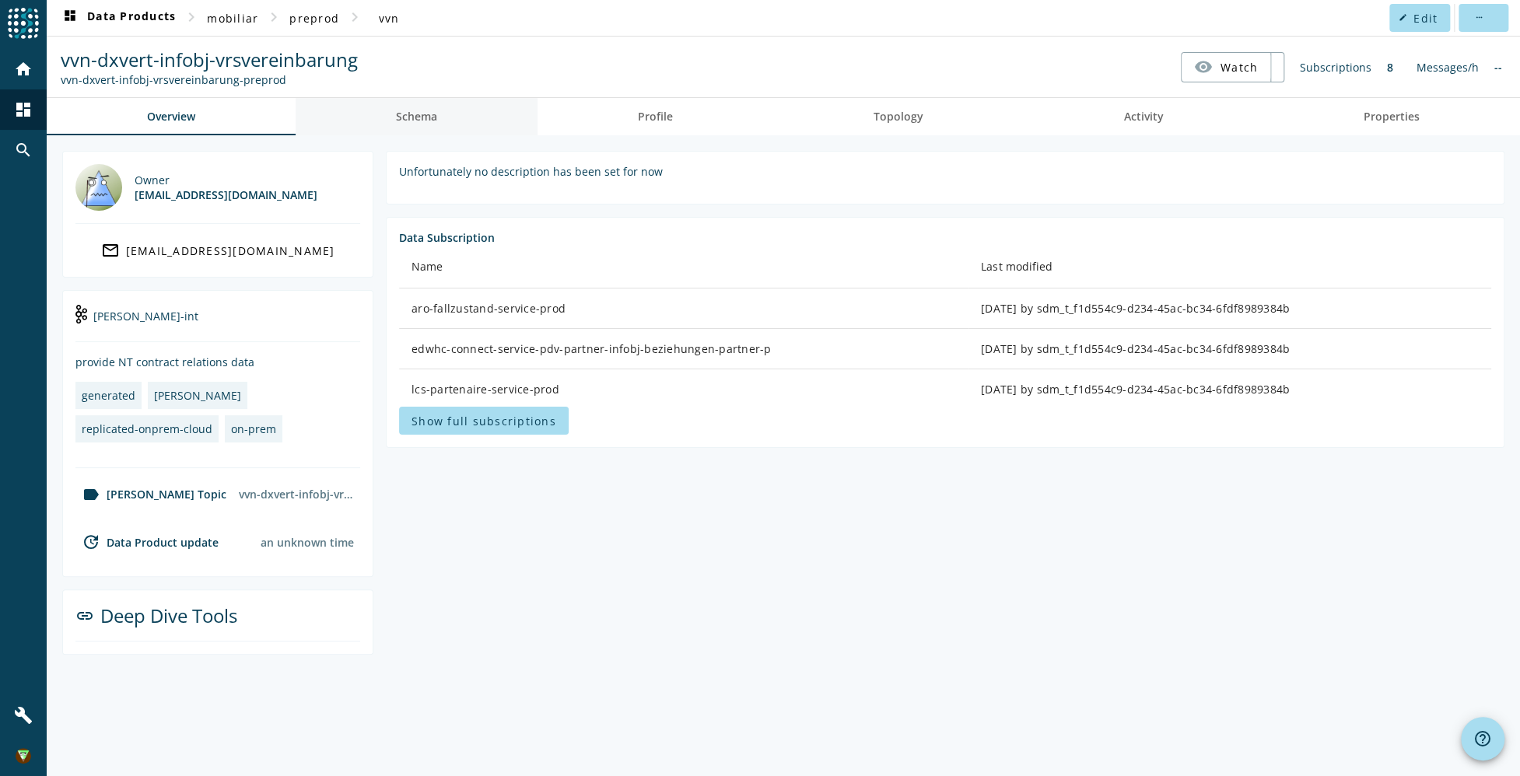
click at [428, 115] on span "Schema" at bounding box center [416, 116] width 41 height 11
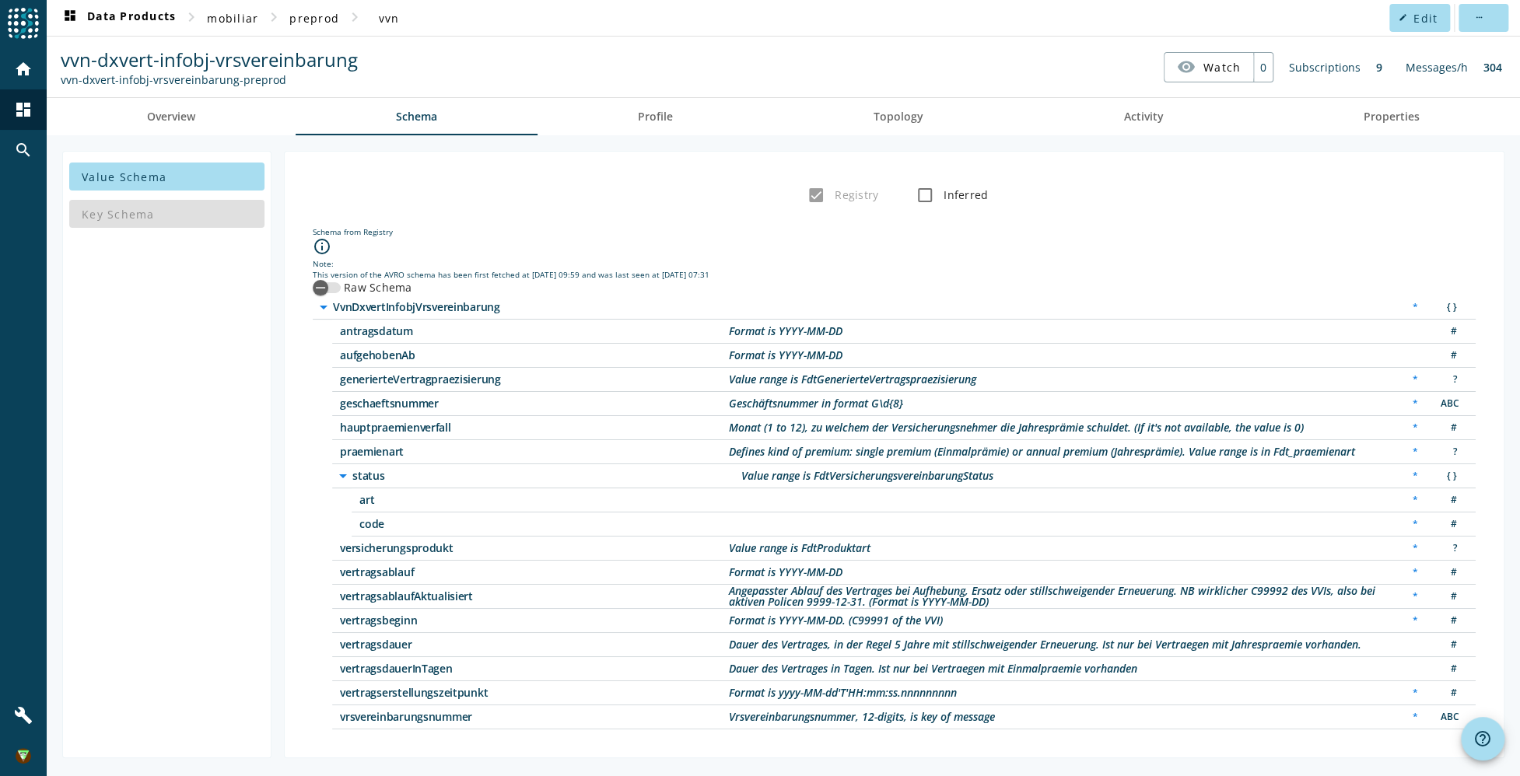
drag, startPoint x: 876, startPoint y: 352, endPoint x: 710, endPoint y: 350, distance: 165.7
click at [710, 350] on div "aufgehobenAb Format is YYYY-MM-DD #" at bounding box center [904, 356] width 1144 height 24
drag, startPoint x: 710, startPoint y: 350, endPoint x: 878, endPoint y: 357, distance: 167.4
click at [878, 357] on div "aufgehobenAb Format is YYYY-MM-DD #" at bounding box center [904, 356] width 1144 height 24
click at [637, 39] on spd-actions-toolbar "vvn-dxvert-infobj-vrsvereinbarung vvn-dxvert-infobj-vrsvereinbarung-preprod vis…" at bounding box center [784, 67] width 1474 height 61
